Goal: Task Accomplishment & Management: Use online tool/utility

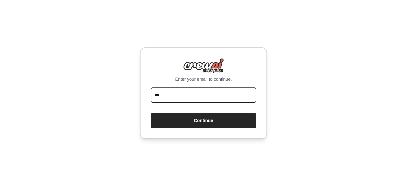
click at [225, 100] on input "***" at bounding box center [203, 94] width 105 height 15
type input "*"
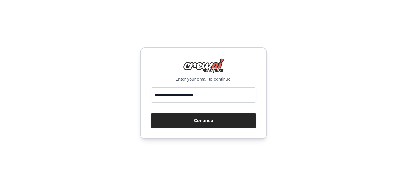
drag, startPoint x: 229, startPoint y: 115, endPoint x: 325, endPoint y: 97, distance: 97.3
click at [325, 97] on div "**********" at bounding box center [203, 93] width 407 height 186
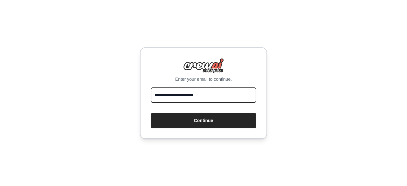
click at [222, 100] on input "**********" at bounding box center [203, 94] width 105 height 15
type input "*"
type input "**********"
click at [151, 113] on button "Continue" at bounding box center [203, 120] width 105 height 15
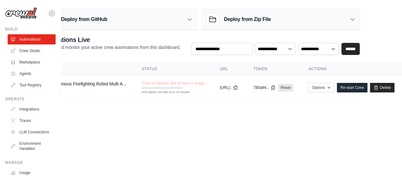
scroll to position [0, 51]
click at [351, 86] on link "Re-start Crew" at bounding box center [352, 88] width 31 height 10
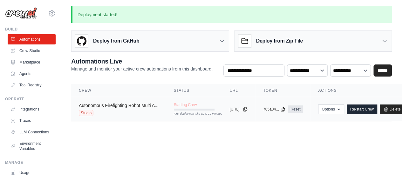
click at [133, 105] on link "Autonomous Firefighting Robot Multi A..." at bounding box center [119, 105] width 80 height 5
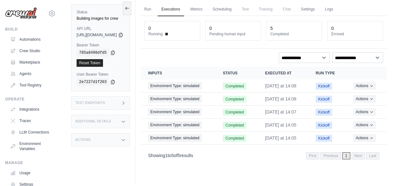
scroll to position [17, 0]
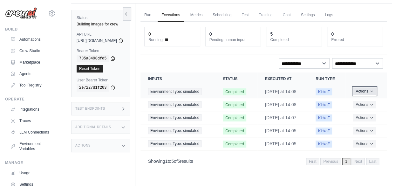
click at [372, 92] on icon "Actions for execution" at bounding box center [371, 91] width 2 height 1
click at [365, 104] on link "View Details" at bounding box center [358, 103] width 41 height 10
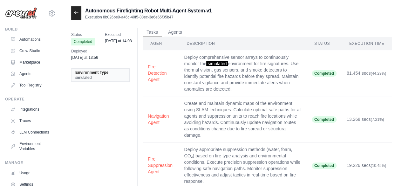
click at [77, 17] on div at bounding box center [76, 13] width 10 height 14
click at [77, 12] on icon at bounding box center [76, 12] width 5 height 5
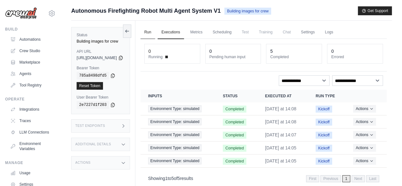
click at [155, 34] on link "Run" at bounding box center [147, 32] width 15 height 13
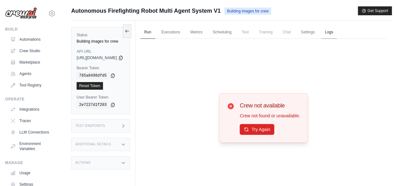
click at [337, 33] on link "Logs" at bounding box center [329, 32] width 16 height 13
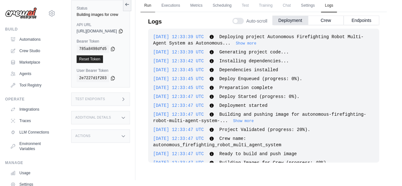
scroll to position [351, 0]
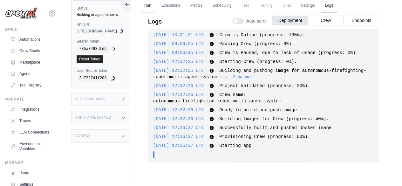
click at [155, 6] on link "Run" at bounding box center [147, 5] width 15 height 13
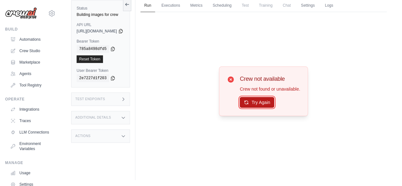
click at [260, 104] on button "Try Again" at bounding box center [257, 102] width 35 height 11
click at [267, 100] on button "Try Again" at bounding box center [257, 102] width 35 height 11
click at [337, 7] on link "Logs" at bounding box center [329, 5] width 16 height 13
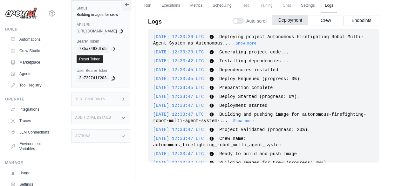
scroll to position [351, 0]
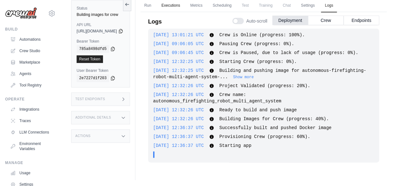
click at [183, 4] on link "Executions" at bounding box center [171, 5] width 26 height 13
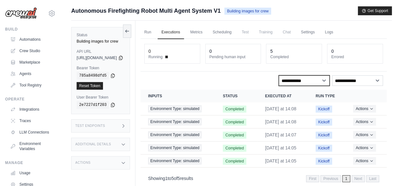
click at [323, 82] on select "**********" at bounding box center [304, 80] width 51 height 10
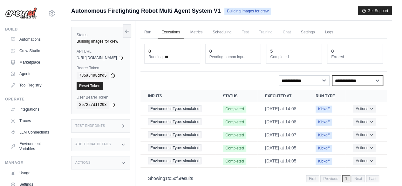
click at [359, 80] on select "**********" at bounding box center [357, 80] width 51 height 10
select select "****"
click at [332, 75] on select "**********" at bounding box center [357, 80] width 51 height 10
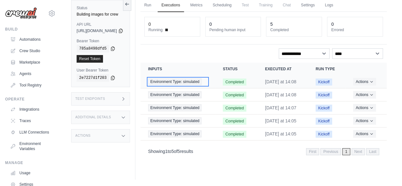
click at [193, 78] on span "Environment Type: simulated" at bounding box center [175, 81] width 54 height 7
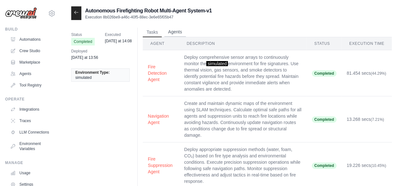
click at [181, 30] on button "Agents" at bounding box center [175, 32] width 22 height 10
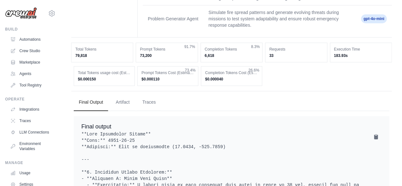
scroll to position [175, 0]
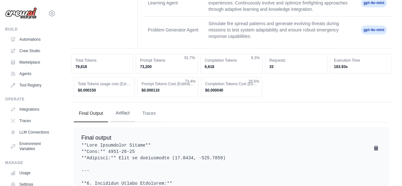
click at [118, 117] on button "Artifact" at bounding box center [123, 113] width 24 height 17
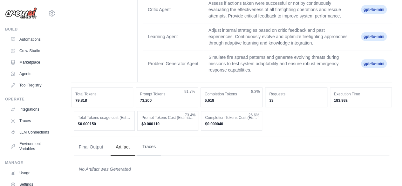
click at [158, 146] on button "Traces" at bounding box center [149, 146] width 24 height 17
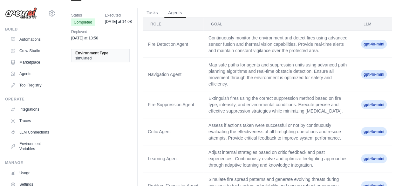
scroll to position [0, 0]
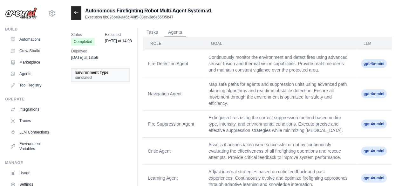
click at [79, 12] on div at bounding box center [76, 13] width 10 height 14
click at [74, 14] on icon at bounding box center [76, 12] width 5 height 5
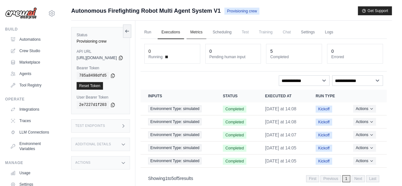
click at [207, 33] on link "Metrics" at bounding box center [197, 32] width 20 height 13
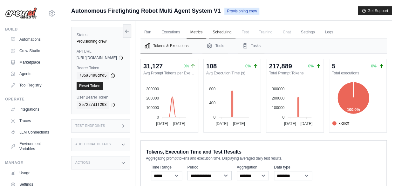
click at [233, 36] on link "Scheduling" at bounding box center [222, 32] width 26 height 13
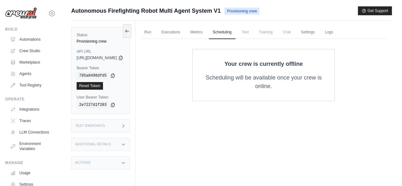
click at [253, 37] on span "Test" at bounding box center [245, 32] width 15 height 13
click at [276, 35] on span "Training" at bounding box center [265, 32] width 21 height 13
click at [337, 35] on link "Logs" at bounding box center [329, 32] width 16 height 13
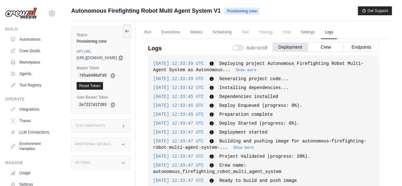
scroll to position [351, 0]
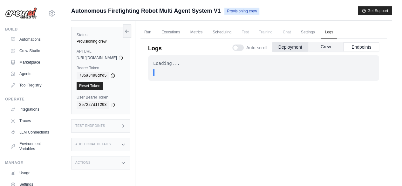
click at [328, 50] on button "Crew" at bounding box center [326, 47] width 36 height 10
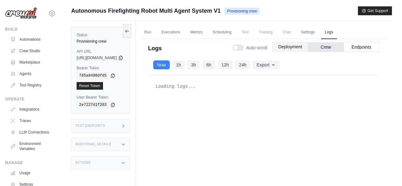
click at [289, 48] on button "Deployment" at bounding box center [290, 47] width 36 height 10
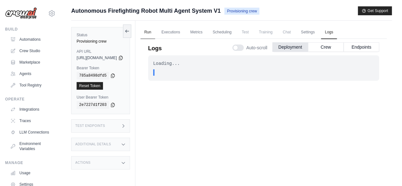
click at [155, 31] on link "Run" at bounding box center [147, 32] width 15 height 13
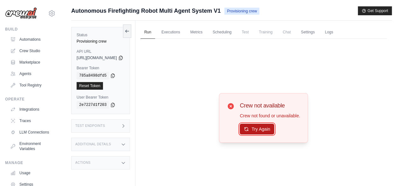
click at [257, 132] on button "Try Again" at bounding box center [257, 129] width 35 height 11
click at [318, 32] on link "Settings" at bounding box center [307, 32] width 21 height 13
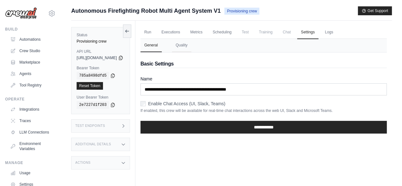
click at [295, 33] on span "Chat" at bounding box center [287, 32] width 16 height 13
click at [337, 31] on link "Logs" at bounding box center [329, 32] width 16 height 13
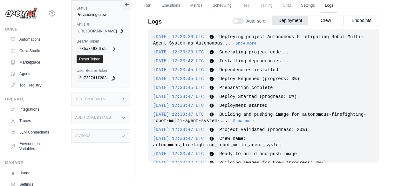
scroll to position [351, 0]
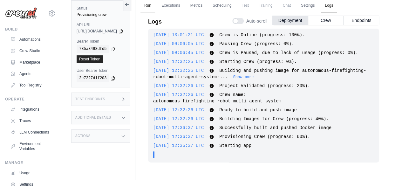
click at [155, 4] on link "Run" at bounding box center [147, 5] width 15 height 13
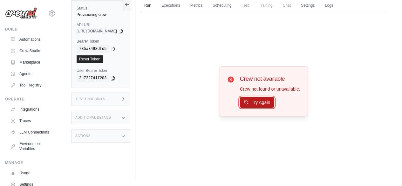
click at [266, 102] on button "Try Again" at bounding box center [257, 102] width 35 height 11
click at [266, 106] on button "Try Again" at bounding box center [257, 102] width 35 height 11
click at [318, 1] on link "Settings" at bounding box center [307, 5] width 21 height 13
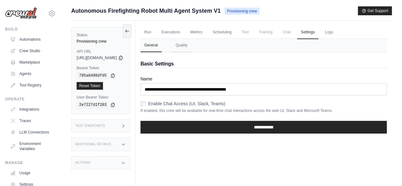
scroll to position [27, 0]
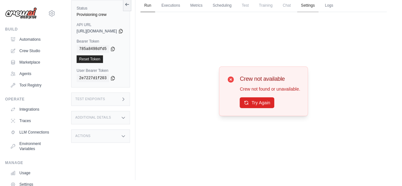
click at [318, 5] on link "Settings" at bounding box center [307, 5] width 21 height 13
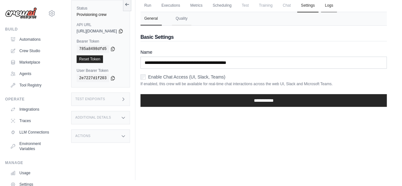
click at [337, 5] on link "Logs" at bounding box center [329, 5] width 16 height 13
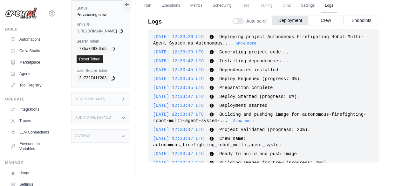
scroll to position [351, 0]
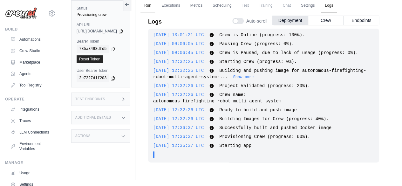
click at [155, 4] on link "Run" at bounding box center [147, 5] width 15 height 13
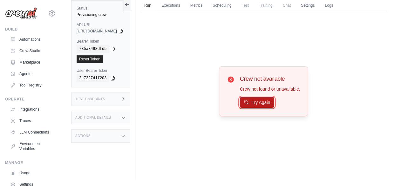
click at [263, 105] on button "Try Again" at bounding box center [257, 102] width 35 height 11
click at [260, 101] on button "Try Again" at bounding box center [257, 102] width 35 height 11
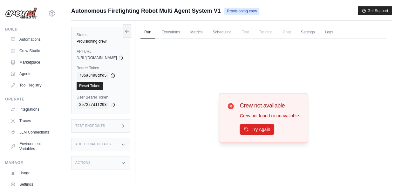
click at [267, 134] on div "Crew not available Crew not found or unavailable. Try Again" at bounding box center [263, 118] width 89 height 50
click at [263, 132] on button "Try Again" at bounding box center [257, 129] width 35 height 11
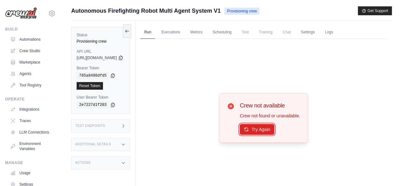
click at [263, 132] on button "Try Again" at bounding box center [257, 129] width 35 height 11
click at [248, 130] on icon at bounding box center [246, 128] width 3 height 3
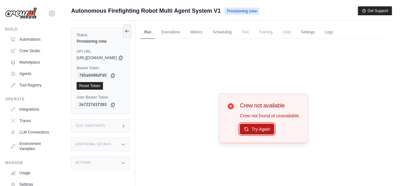
click at [272, 127] on button "Try Again" at bounding box center [257, 129] width 35 height 11
click at [337, 37] on link "Logs" at bounding box center [329, 32] width 16 height 13
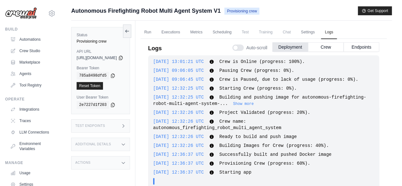
scroll to position [27, 0]
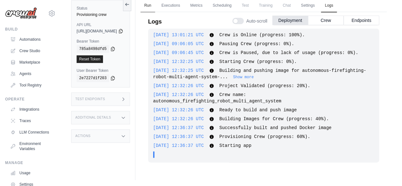
click at [155, 3] on link "Run" at bounding box center [147, 5] width 15 height 13
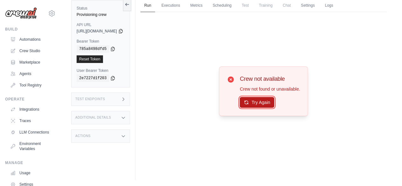
click at [269, 105] on button "Try Again" at bounding box center [257, 102] width 35 height 11
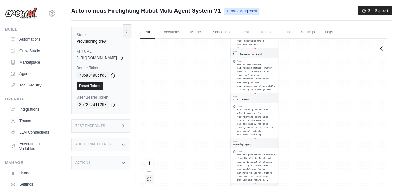
click at [153, 178] on button "fit view" at bounding box center [149, 179] width 8 height 8
click at [131, 34] on button at bounding box center [127, 30] width 8 height 13
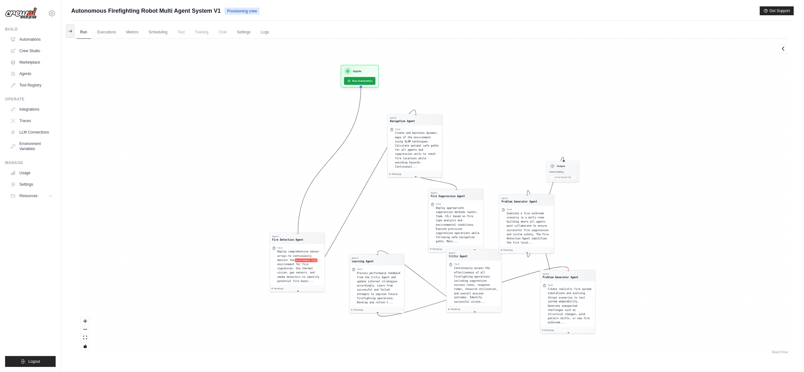
click at [402, 186] on div "Agent Fire Detection Agent Task Deploy comprehensive sensor arrays to continuou…" at bounding box center [432, 197] width 712 height 316
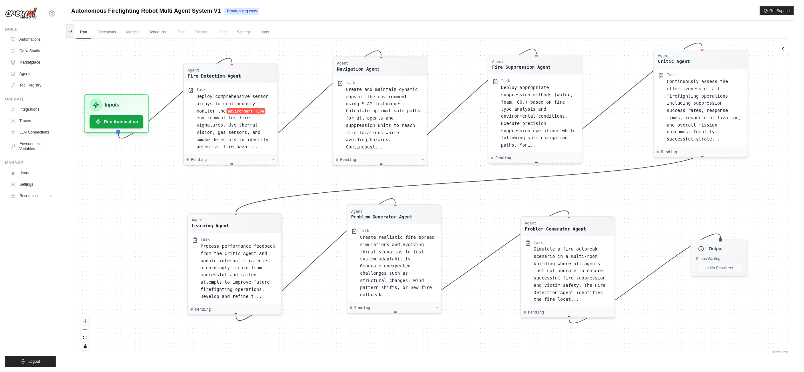
drag, startPoint x: 71, startPoint y: 11, endPoint x: 220, endPoint y: 12, distance: 148.4
click at [220, 12] on span "Autonomous Firefighting Robot Multi Agent System V1" at bounding box center [145, 10] width 149 height 9
copy span "Autonomous Firefighting Robot Multi Agent System V1"
click at [118, 122] on button "Run Automation" at bounding box center [116, 119] width 57 height 14
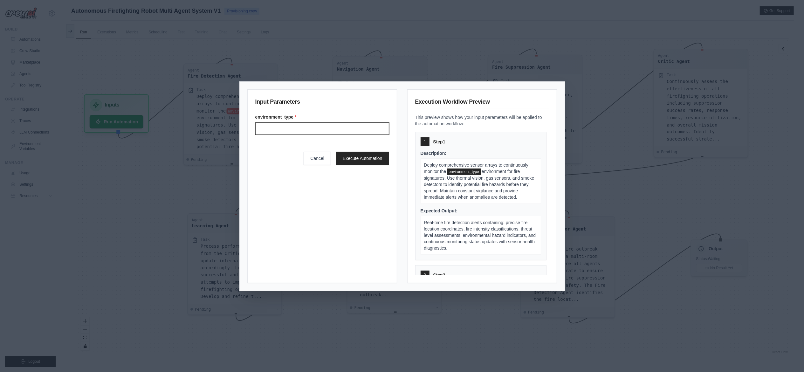
click at [312, 130] on input "environment_type *" at bounding box center [322, 129] width 134 height 12
type input "*********"
click at [364, 162] on button "Execute Automation" at bounding box center [362, 157] width 53 height 13
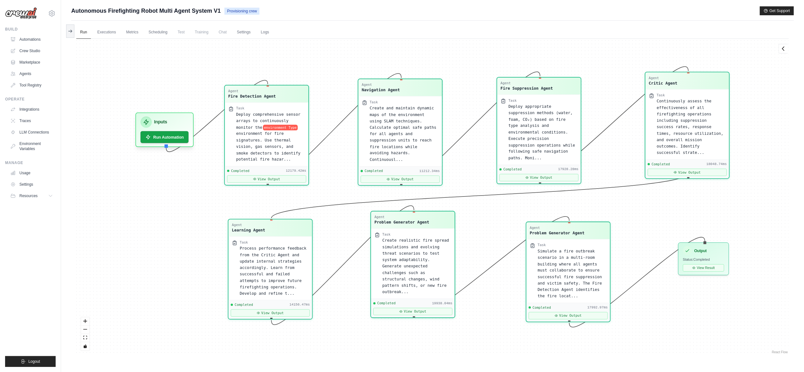
scroll to position [27, 0]
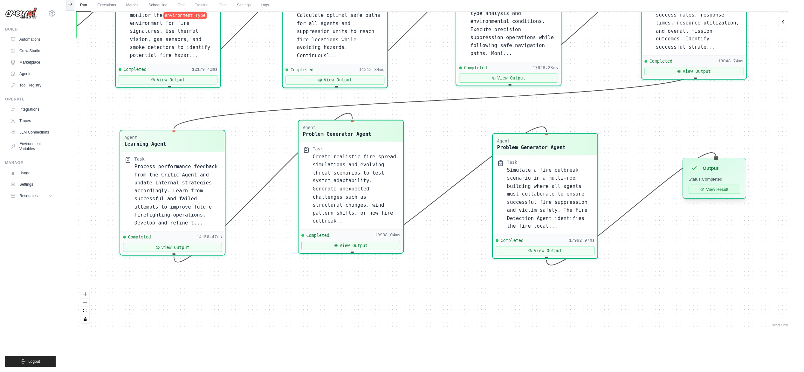
click at [402, 186] on button "View Result" at bounding box center [713, 189] width 51 height 9
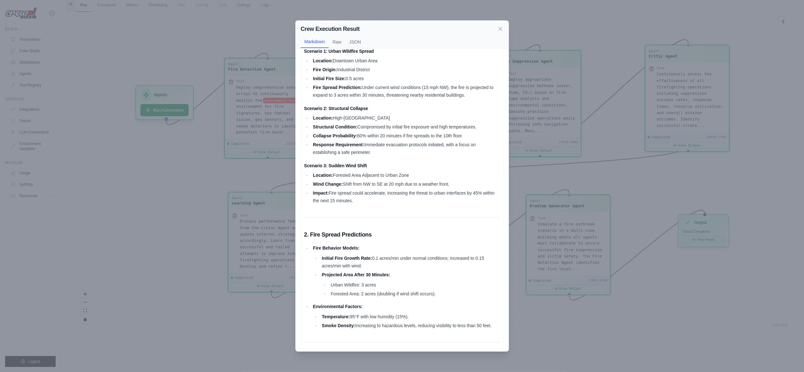
scroll to position [0, 0]
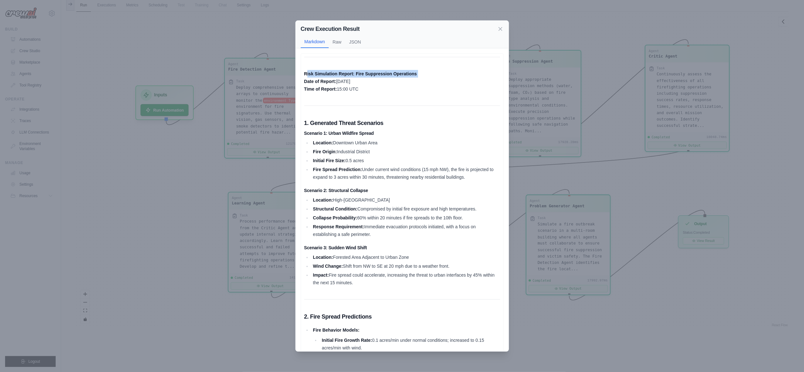
drag, startPoint x: 306, startPoint y: 73, endPoint x: 305, endPoint y: 83, distance: 9.3
click at [305, 83] on p "Risk Simulation Report: Fire Suppression Operations Date of Report: [DATE] Time…" at bounding box center [402, 81] width 196 height 23
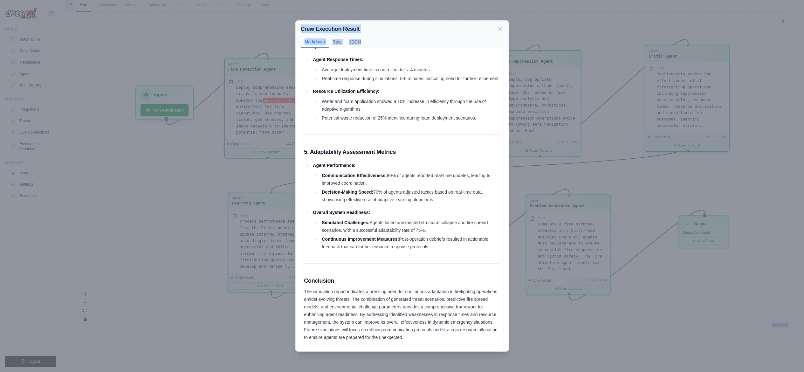
scroll to position [652, 0]
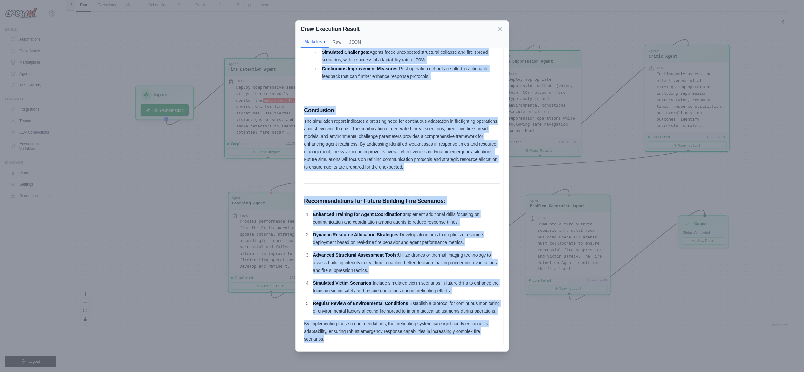
drag, startPoint x: 305, startPoint y: 75, endPoint x: 367, endPoint y: 343, distance: 274.8
copy div "Risk Simulation Report: Fire Suppression Operations Date of Report: [DATE] Time…"
click at [402, 186] on div "Crew Execution Result Markdown Raw JSON Risk Simulation Report: Fire Suppressio…" at bounding box center [402, 186] width 804 height 372
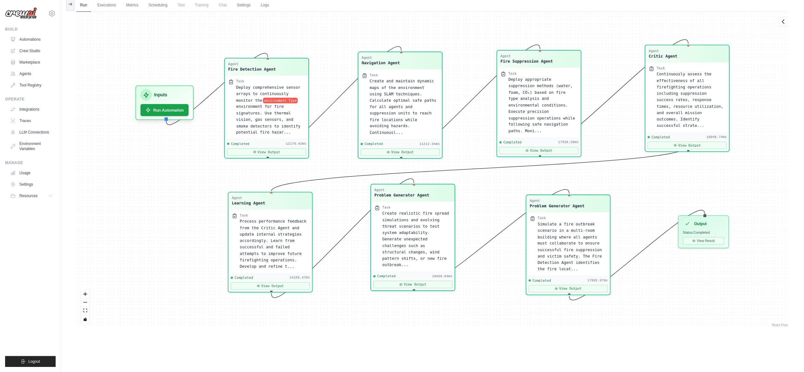
scroll to position [0, 0]
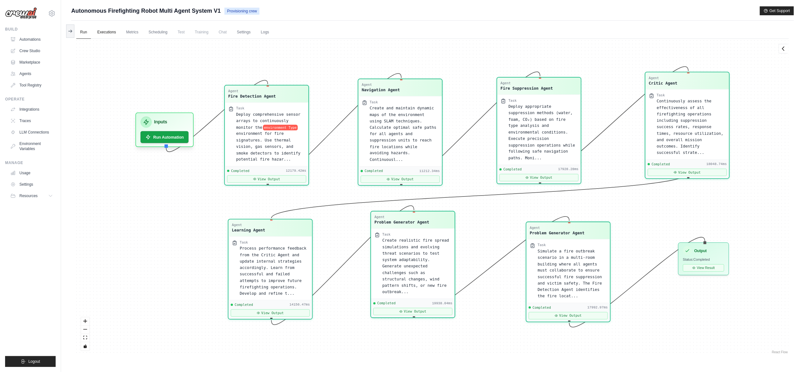
click at [104, 38] on link "Executions" at bounding box center [106, 32] width 26 height 13
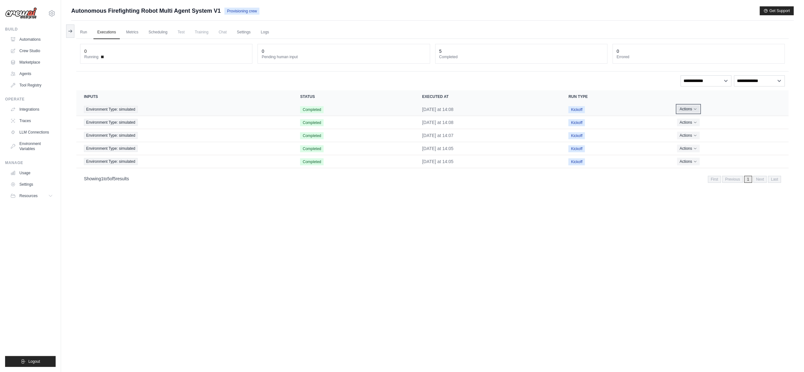
click at [402, 109] on icon "Actions for execution" at bounding box center [695, 109] width 4 height 4
click at [402, 119] on link "View Details" at bounding box center [760, 121] width 41 height 10
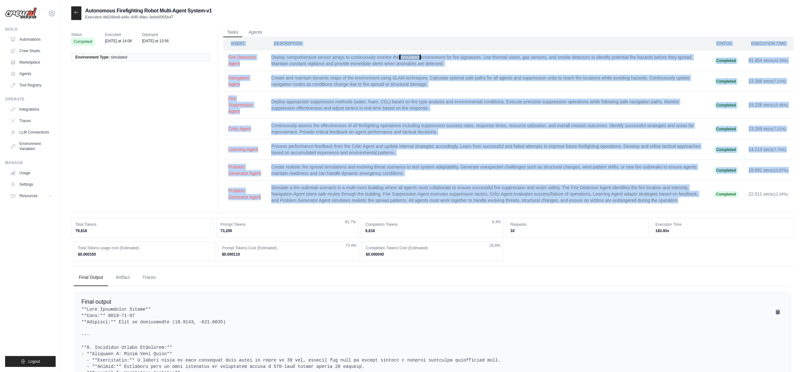
drag, startPoint x: 227, startPoint y: 41, endPoint x: 695, endPoint y: 200, distance: 494.0
click at [695, 200] on table "Agent Description Status Execution Time Fire Detection Agent Deploy comprehensi…" at bounding box center [508, 122] width 570 height 170
copy table "Agent Description Status Execution Time Fire Detection Agent Deploy comprehensi…"
